Goal: Task Accomplishment & Management: Manage account settings

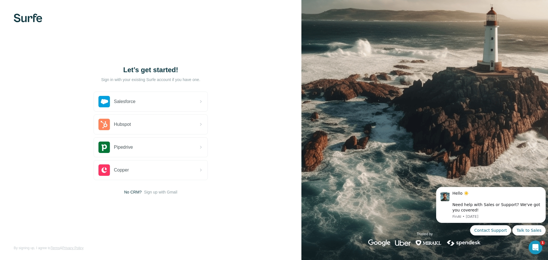
click at [152, 193] on span "Sign up with Gmail" at bounding box center [160, 192] width 33 height 6
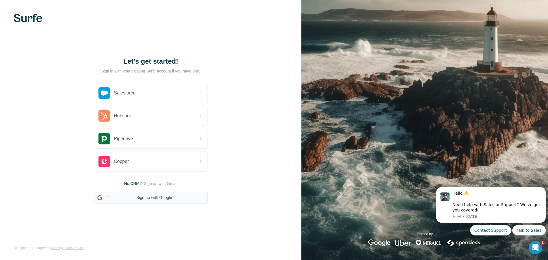
click at [145, 199] on button "Sign up with Google" at bounding box center [151, 197] width 114 height 11
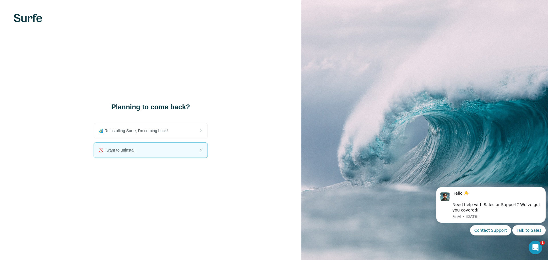
click at [152, 150] on div "🚫 I want to uninstall" at bounding box center [151, 150] width 114 height 15
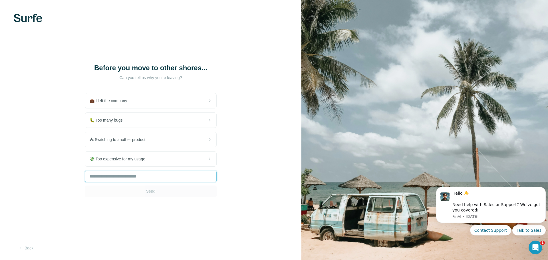
click at [167, 176] on input "text" at bounding box center [151, 176] width 132 height 11
type input "**********"
click at [155, 188] on span "Send" at bounding box center [150, 191] width 9 height 6
